Goal: Find specific page/section: Find specific page/section

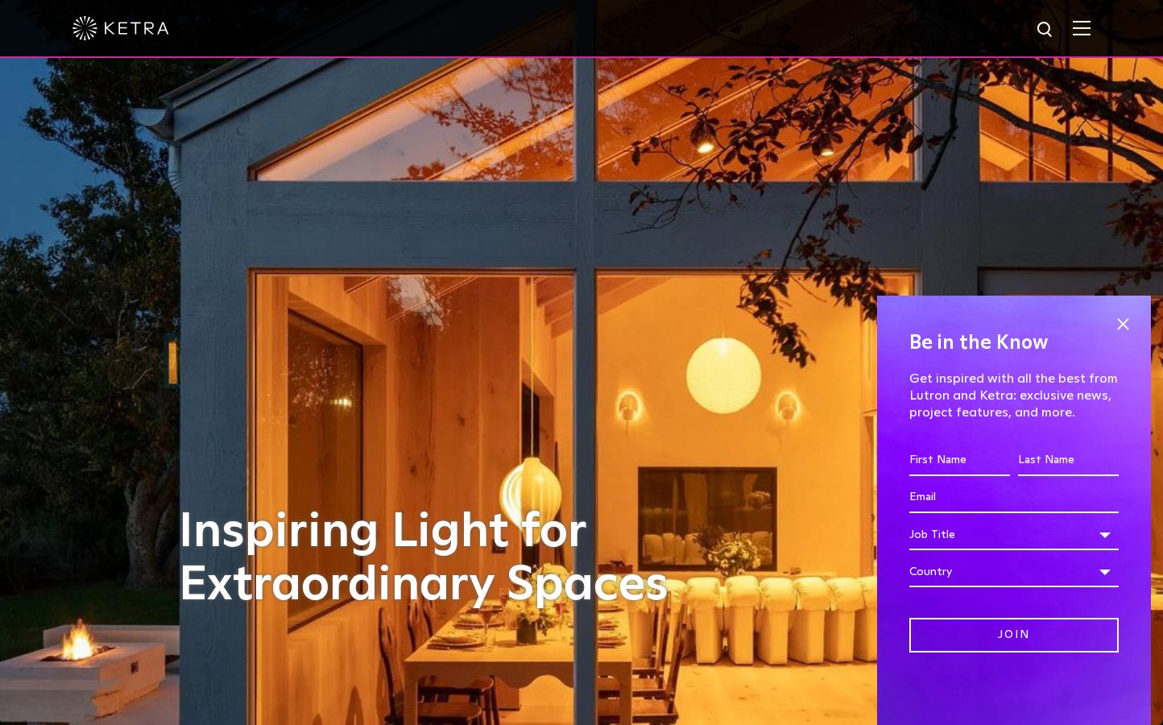
click at [1090, 24] on img at bounding box center [1081, 27] width 18 height 15
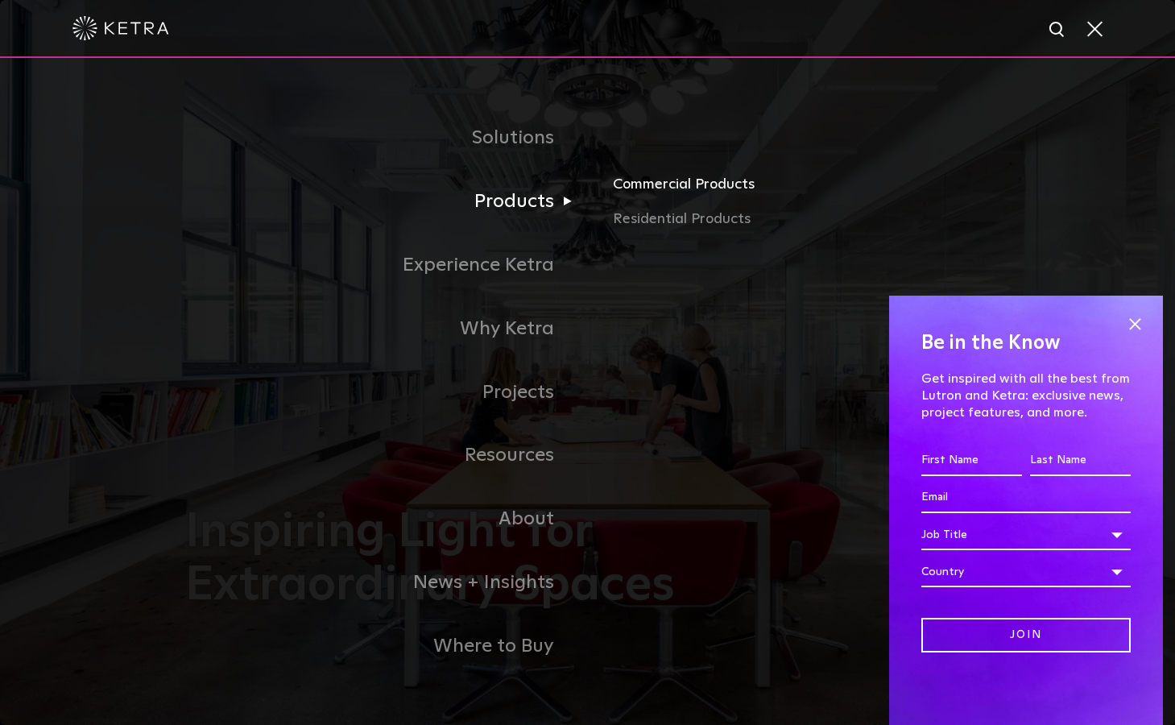
click at [664, 179] on link "Commercial Products" at bounding box center [801, 189] width 377 height 35
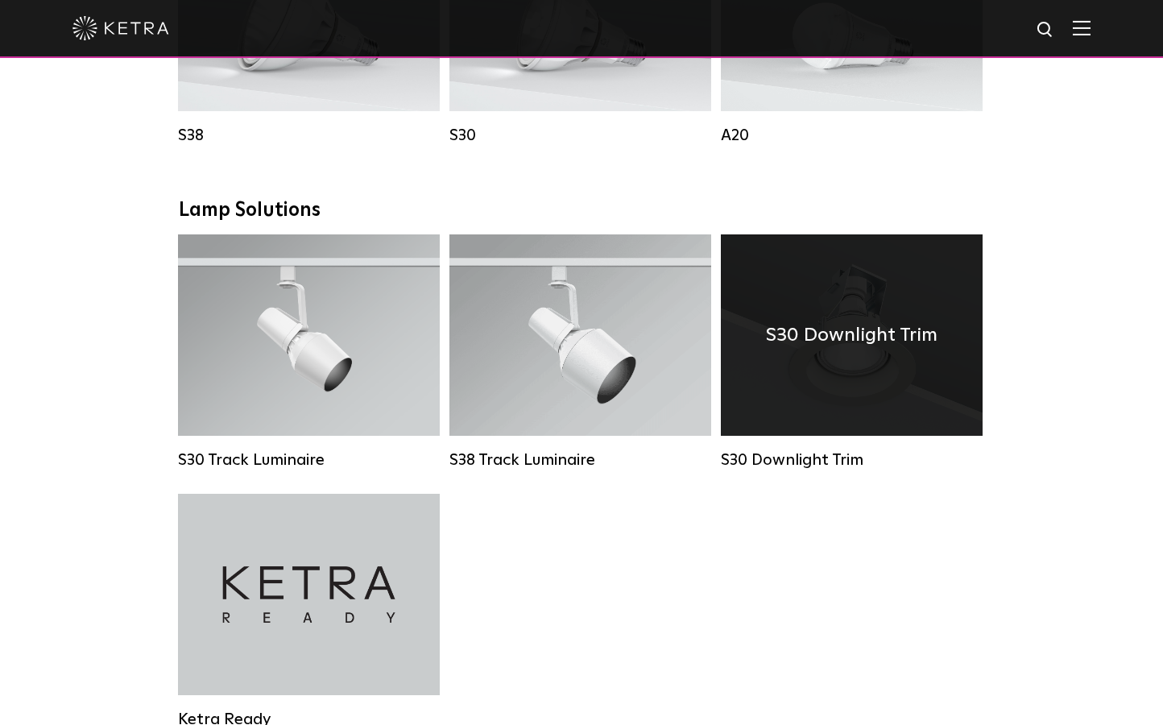
scroll to position [1074, 0]
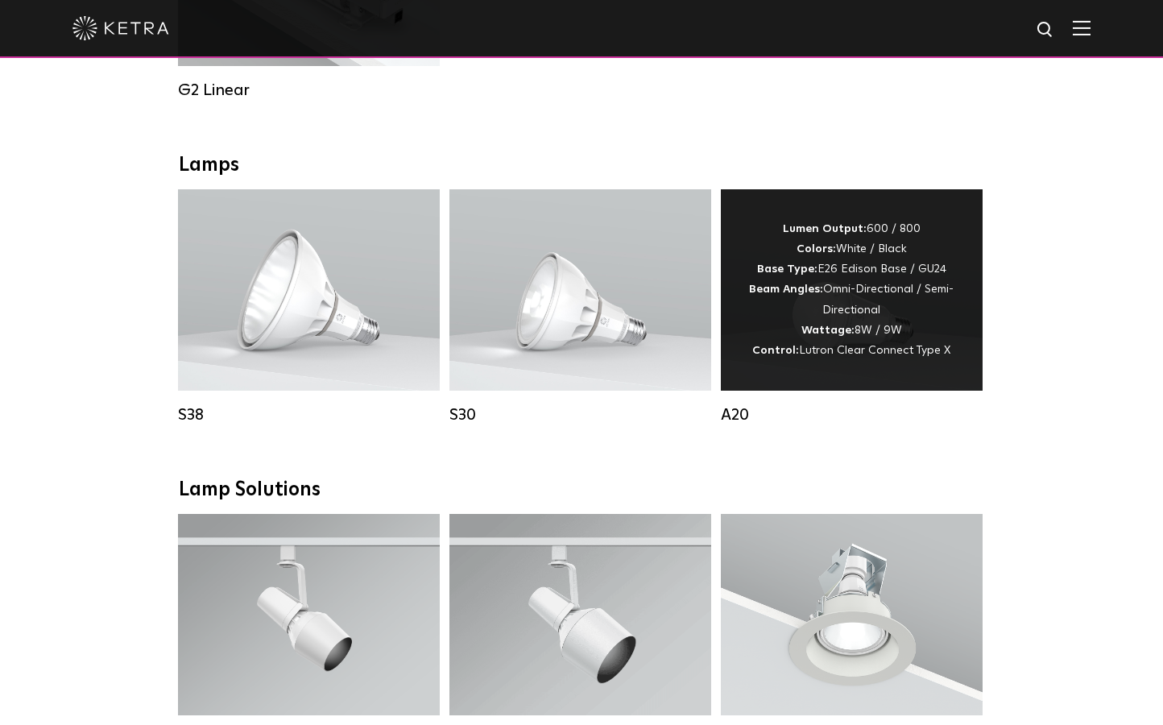
click at [816, 352] on span "Lutron Clear Connect Type X" at bounding box center [874, 350] width 151 height 11
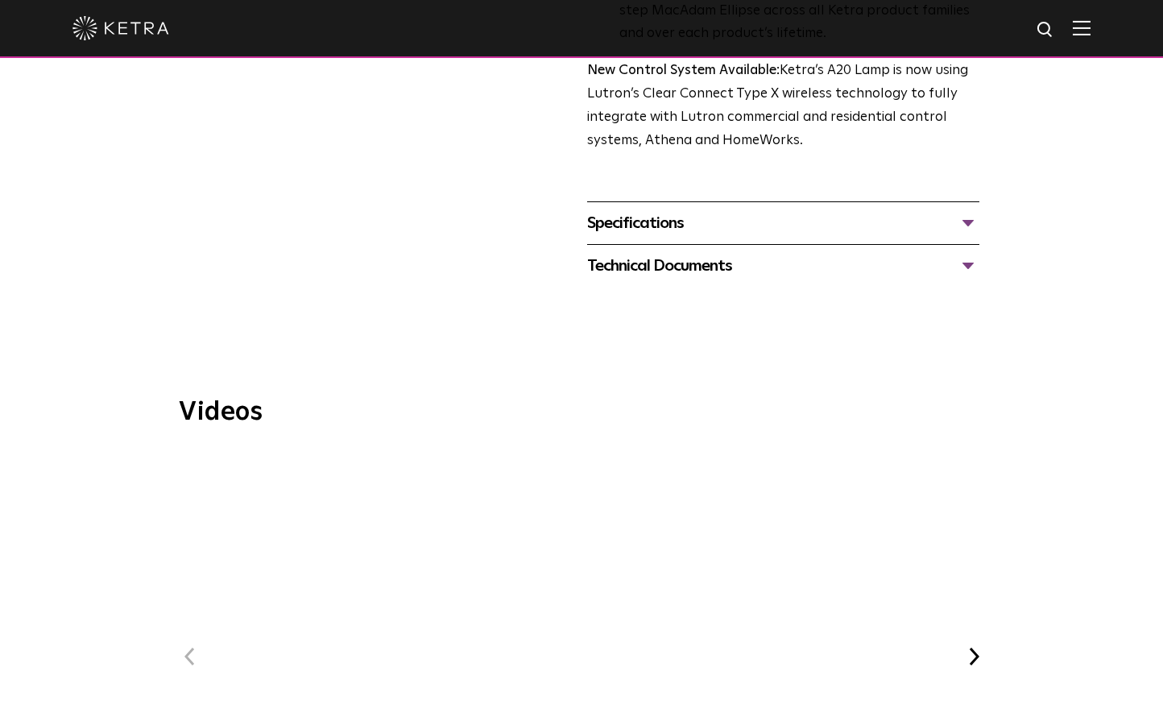
scroll to position [993, 0]
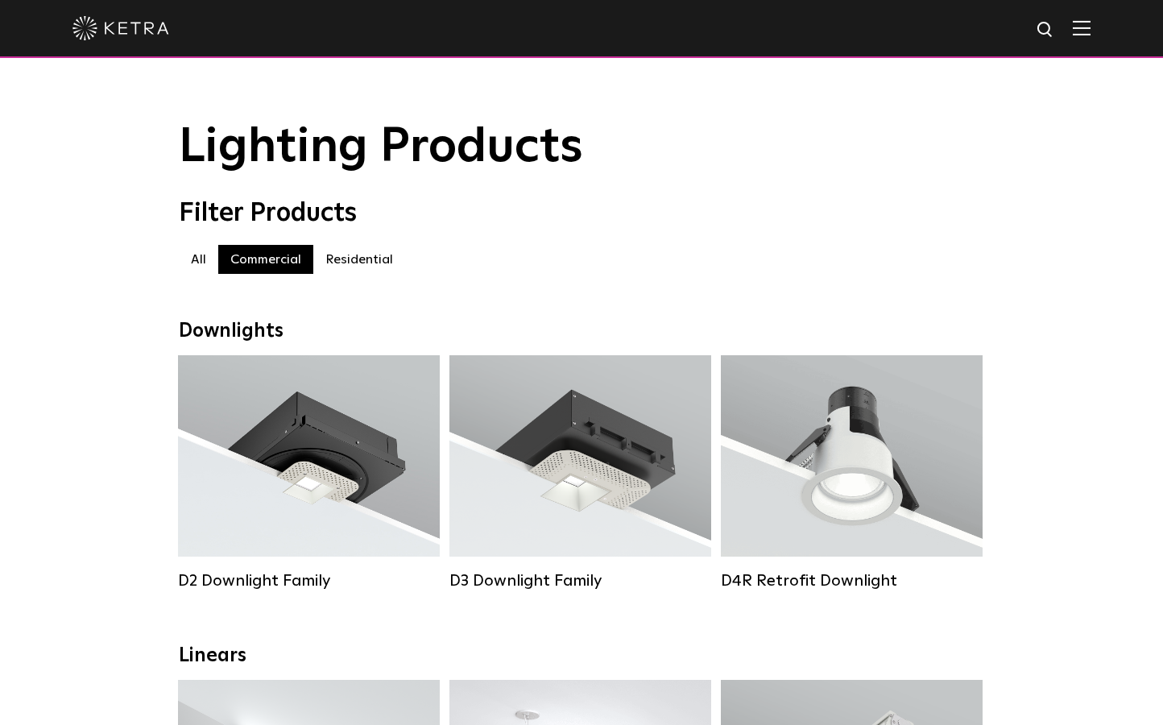
click at [1090, 27] on img at bounding box center [1081, 27] width 18 height 15
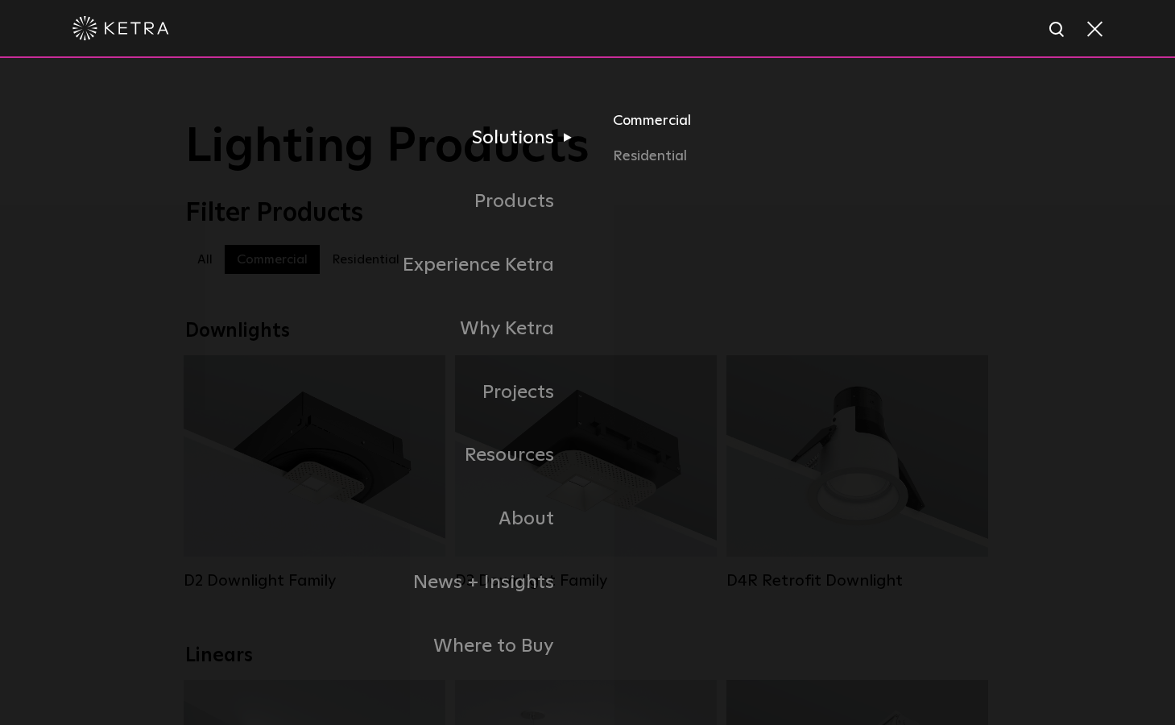
click at [655, 126] on link "Commercial" at bounding box center [801, 126] width 377 height 35
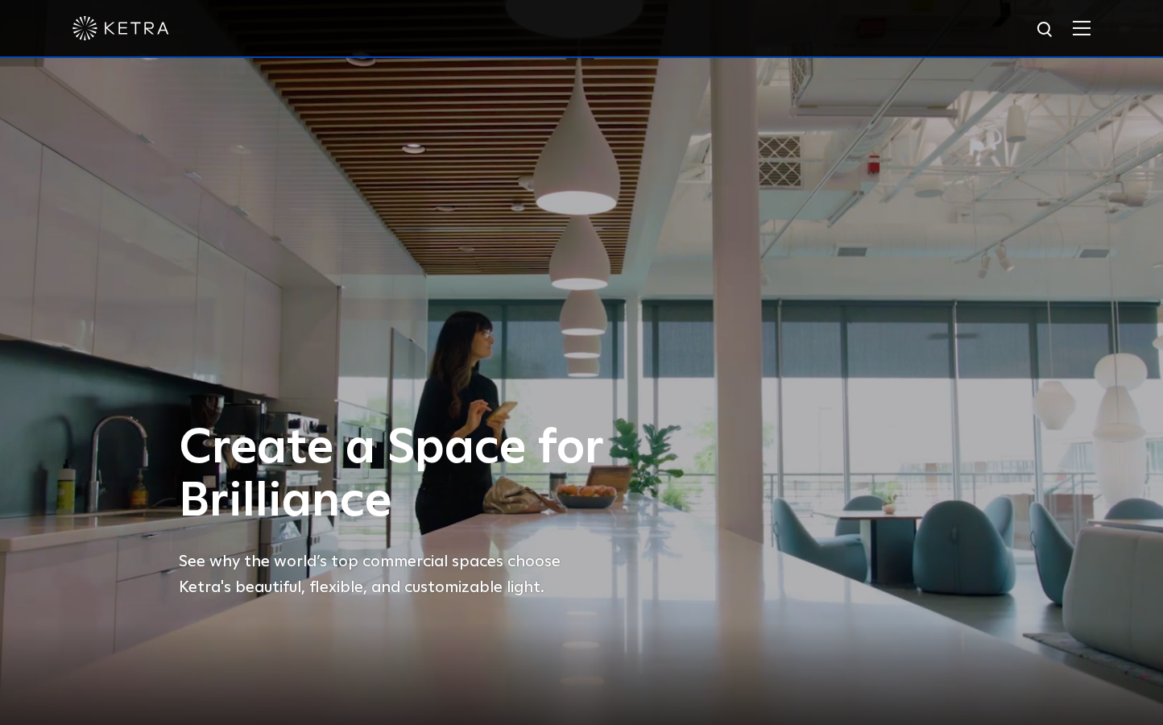
click at [1090, 32] on img at bounding box center [1081, 27] width 18 height 15
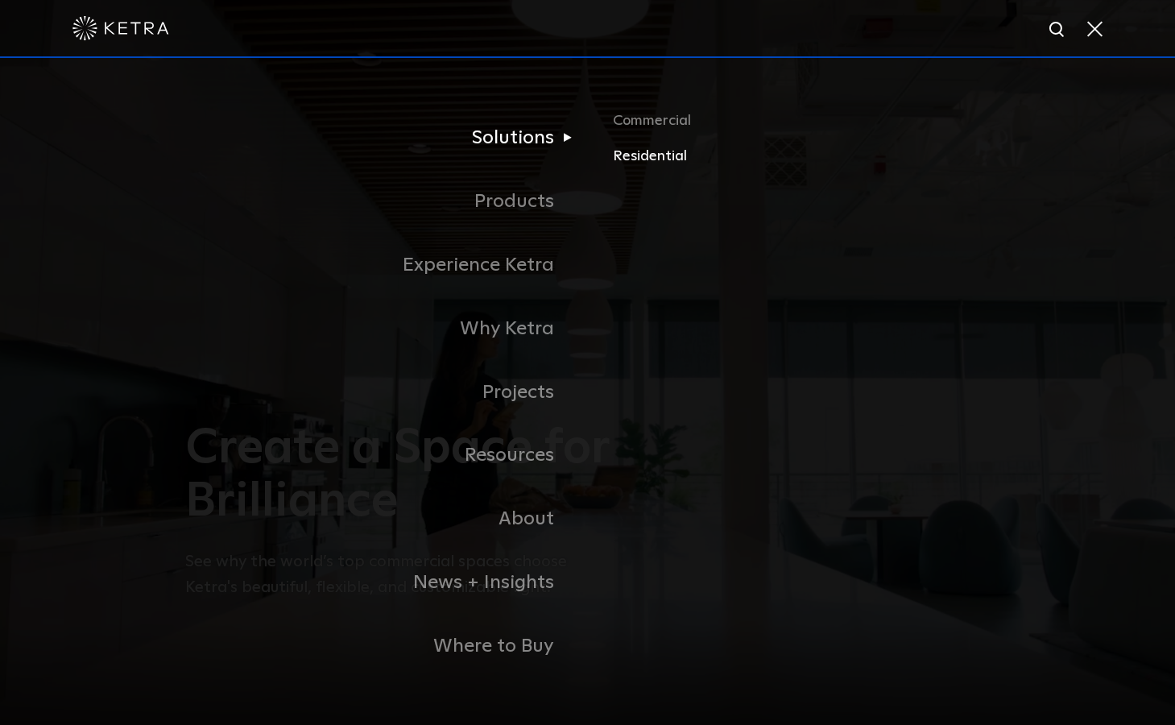
click at [657, 159] on link "Residential" at bounding box center [801, 155] width 377 height 23
